Goal: Check status: Check status

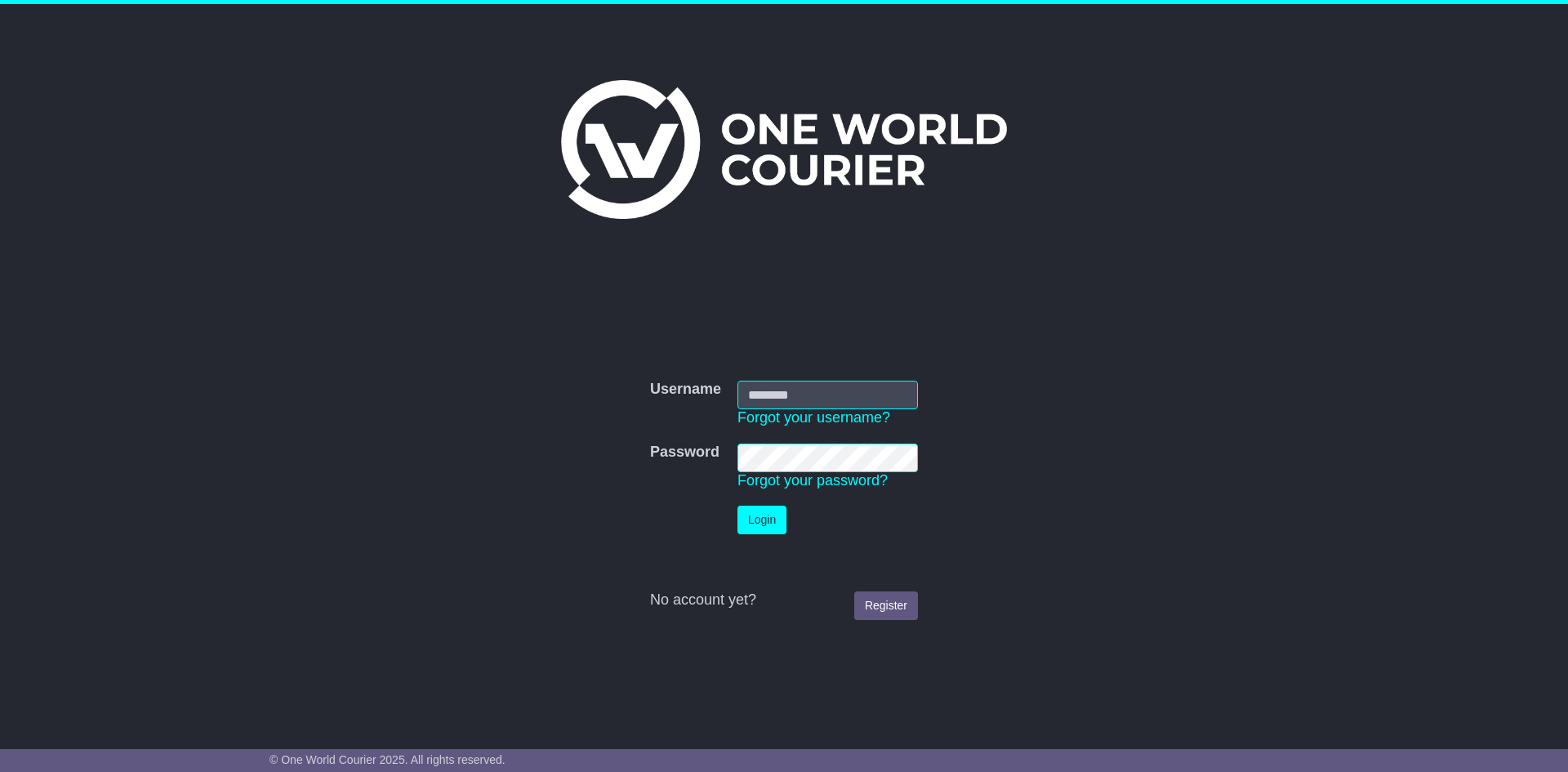
type input "**********"
click at [768, 506] on button "Login" at bounding box center [761, 519] width 49 height 28
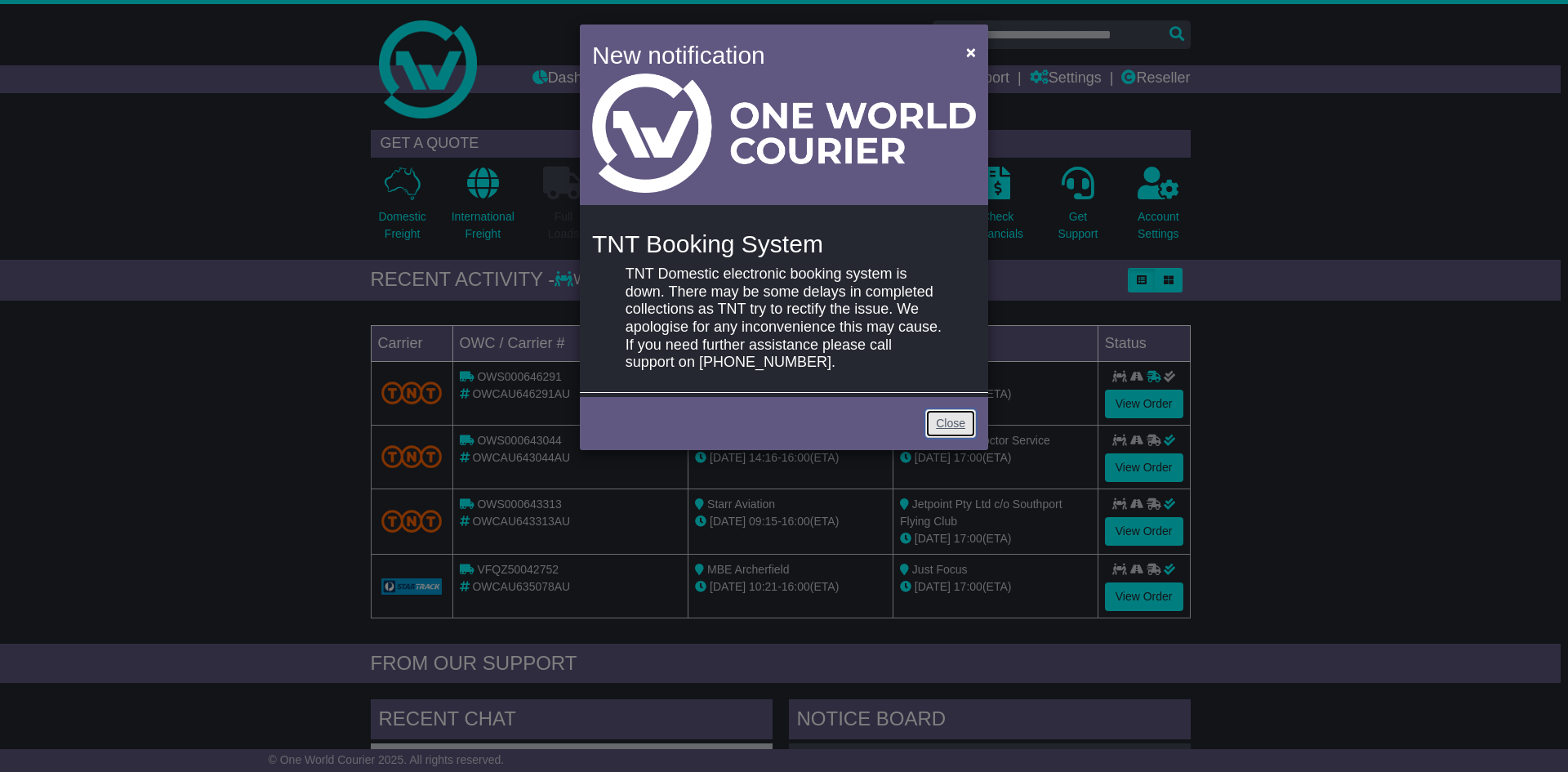
click at [943, 428] on link "Close" at bounding box center [950, 423] width 51 height 28
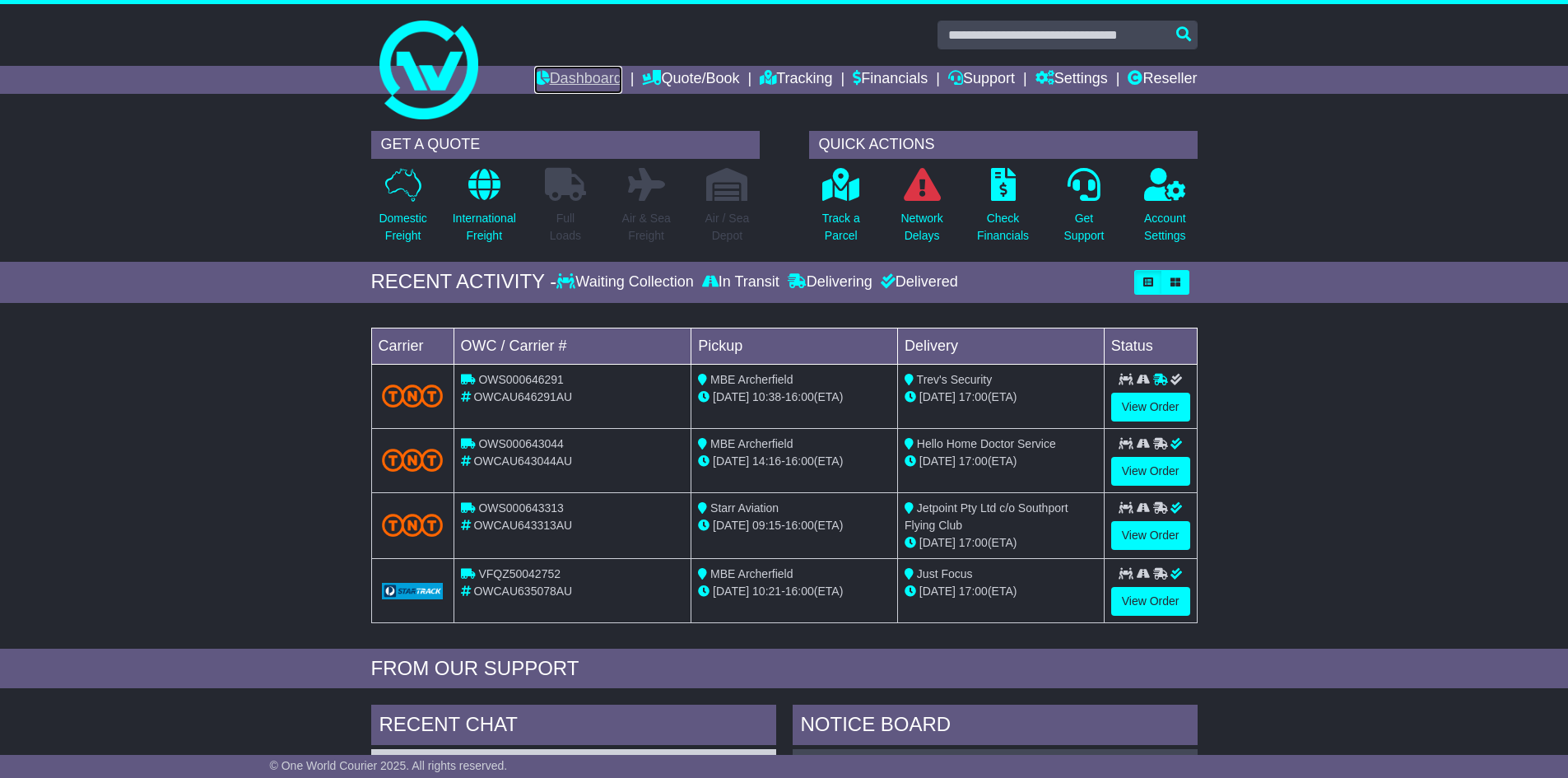
click at [588, 73] on link "Dashboard" at bounding box center [578, 79] width 88 height 28
click at [1167, 409] on link "View Order" at bounding box center [1150, 407] width 79 height 29
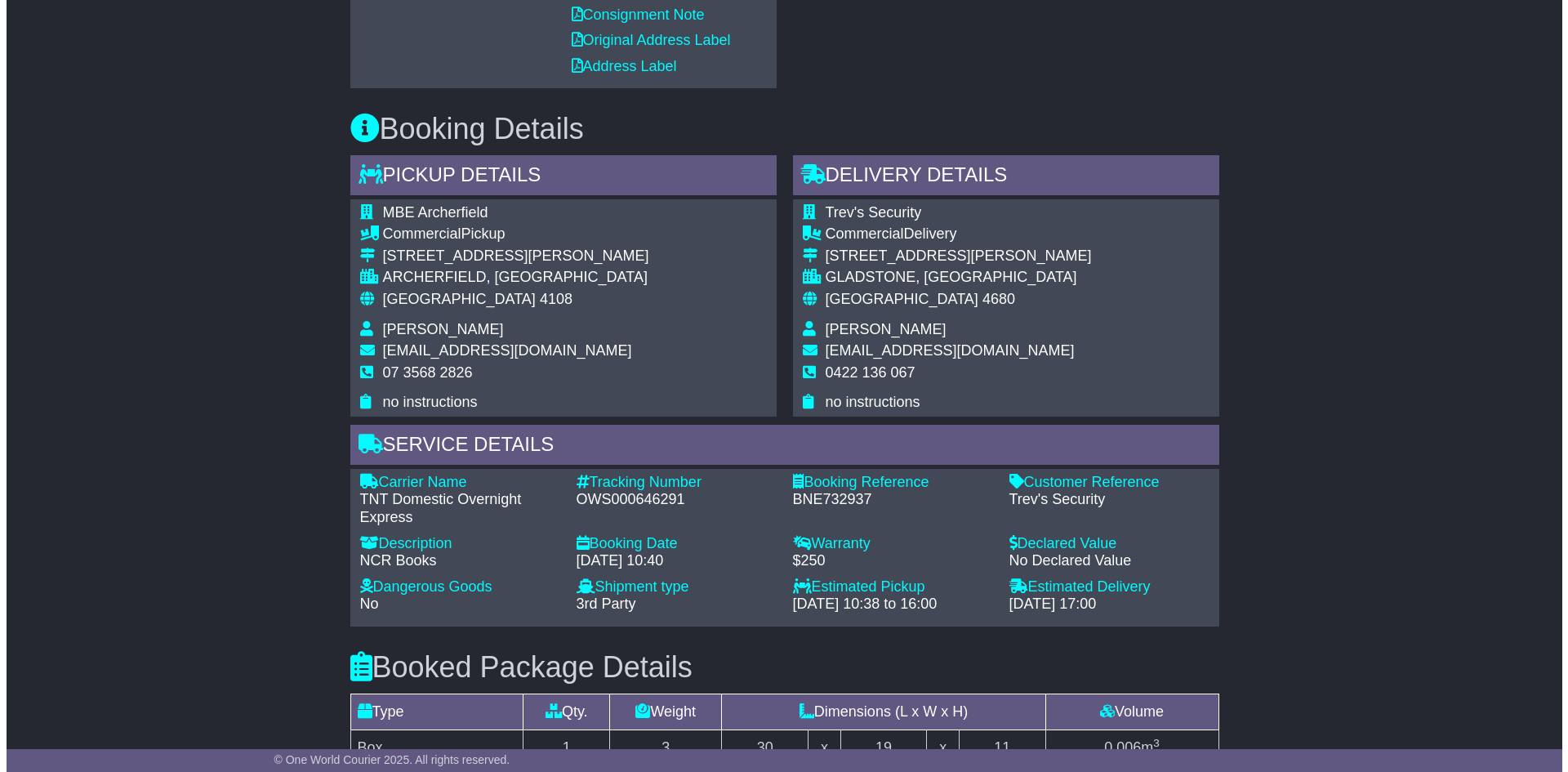
scroll to position [402, 0]
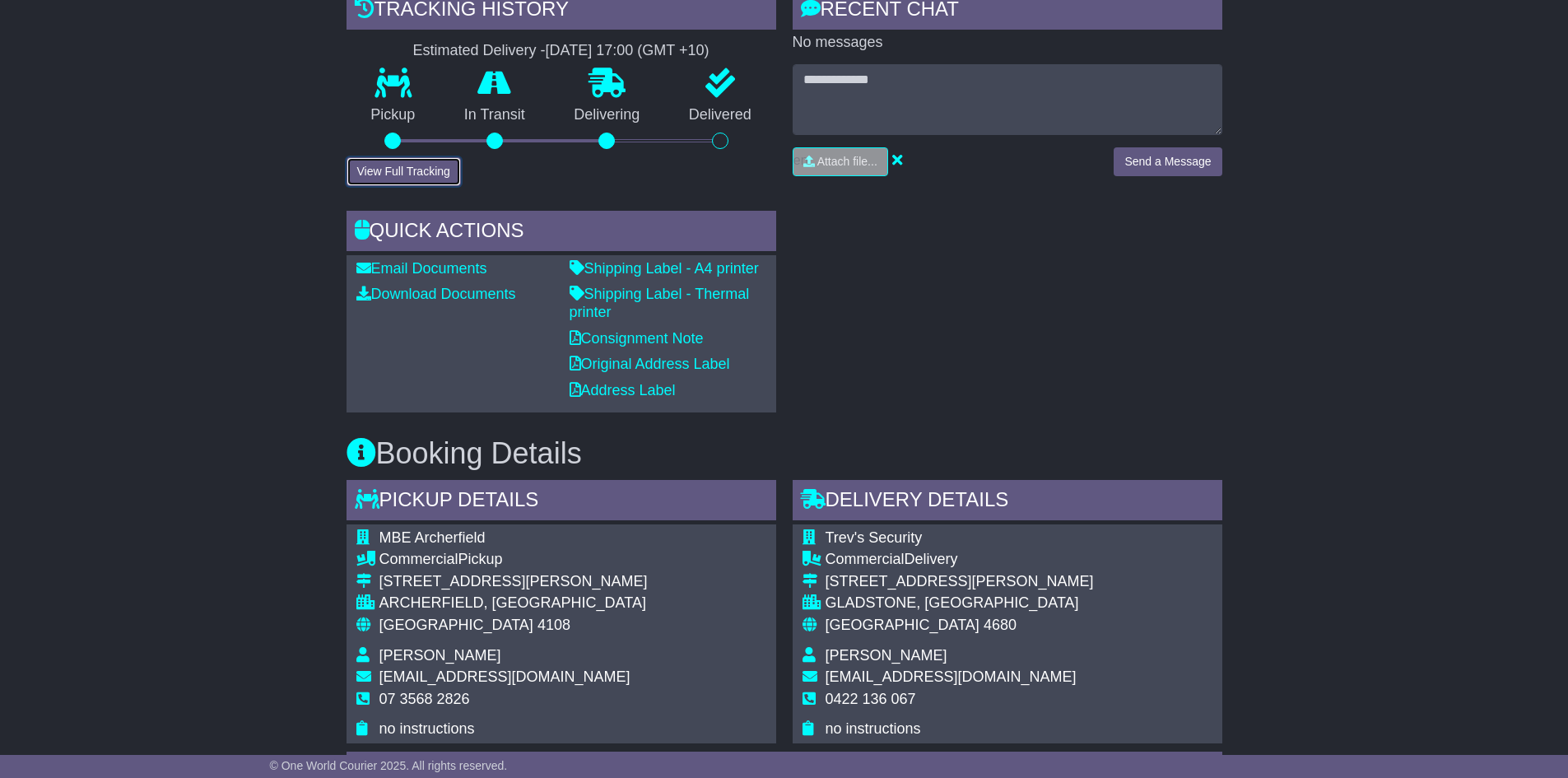
click at [422, 164] on button "View Full Tracking" at bounding box center [403, 171] width 115 height 29
